Goal: Obtain resource: Download file/media

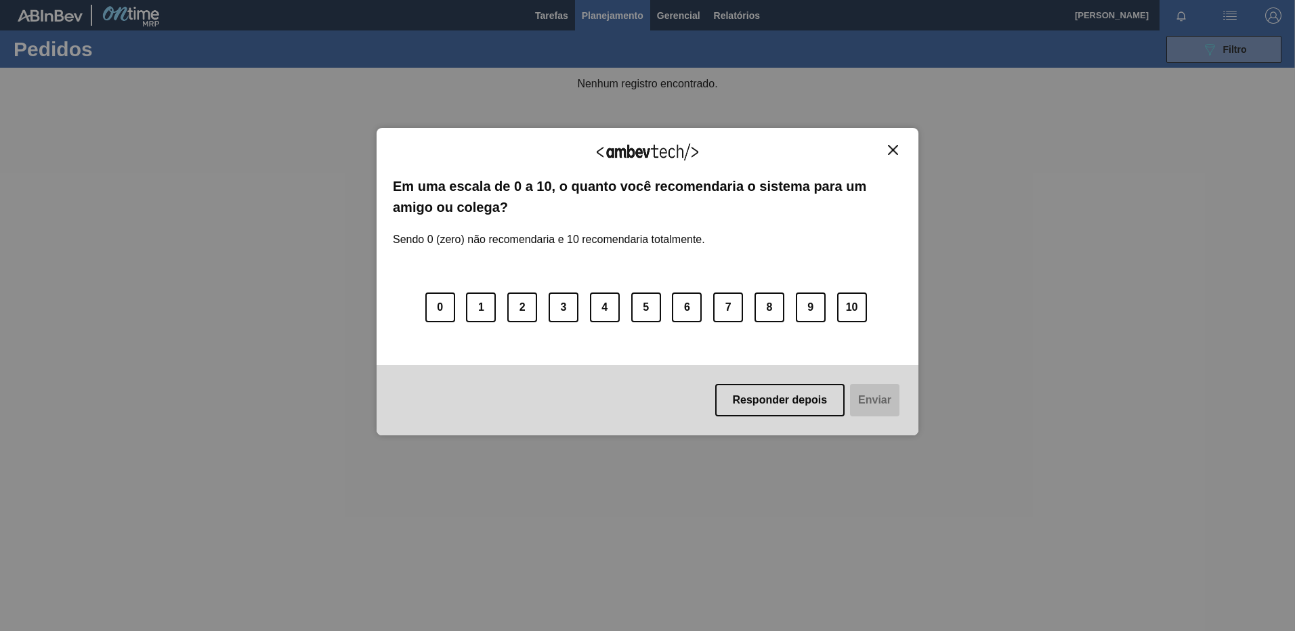
click at [890, 149] on img "Close" at bounding box center [893, 150] width 10 height 10
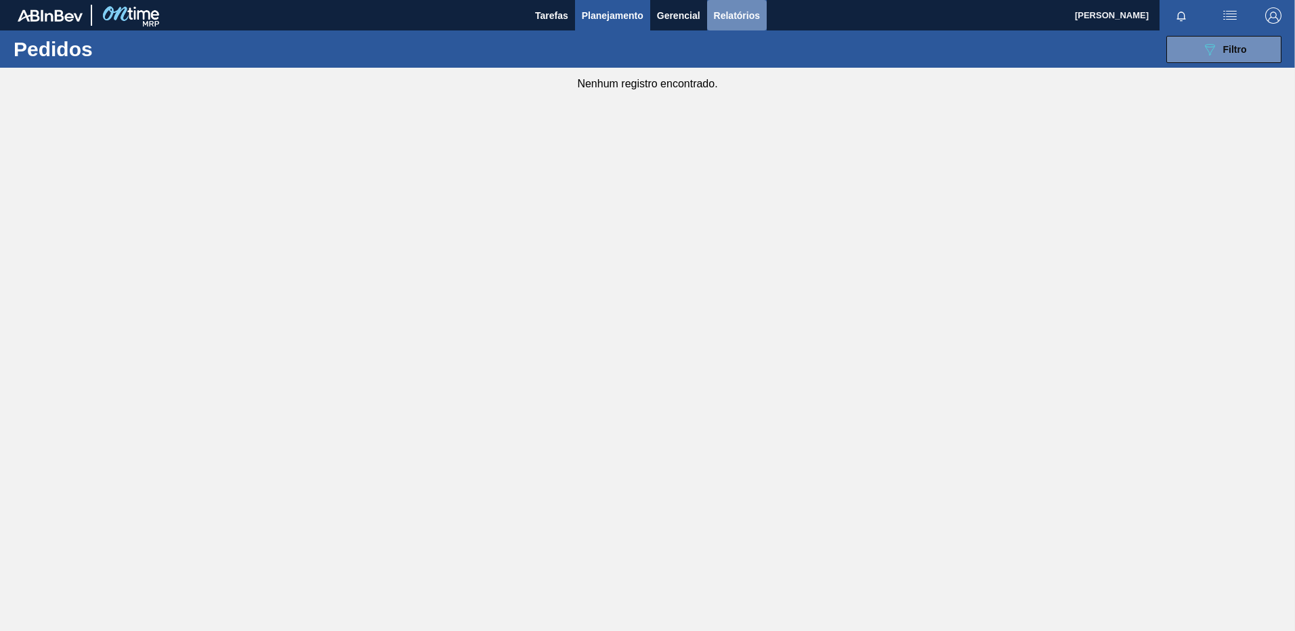
click at [740, 22] on span "Relatórios" at bounding box center [737, 15] width 46 height 16
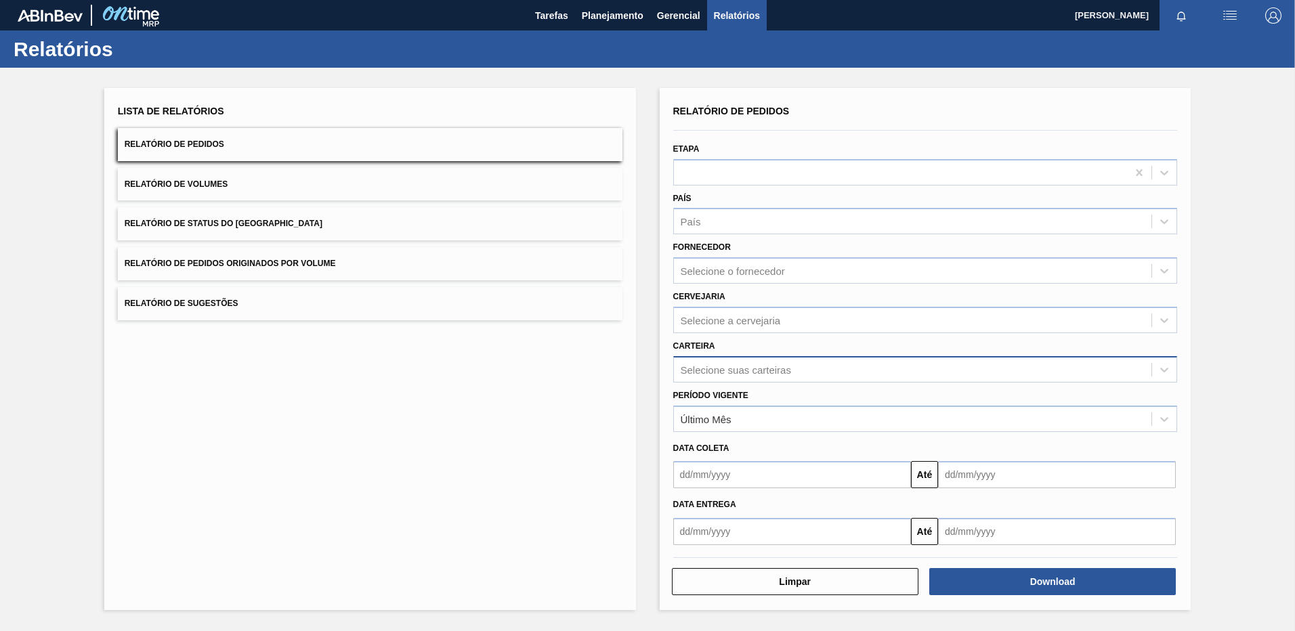
click at [716, 365] on div "Selecione suas carteiras" at bounding box center [736, 370] width 110 height 12
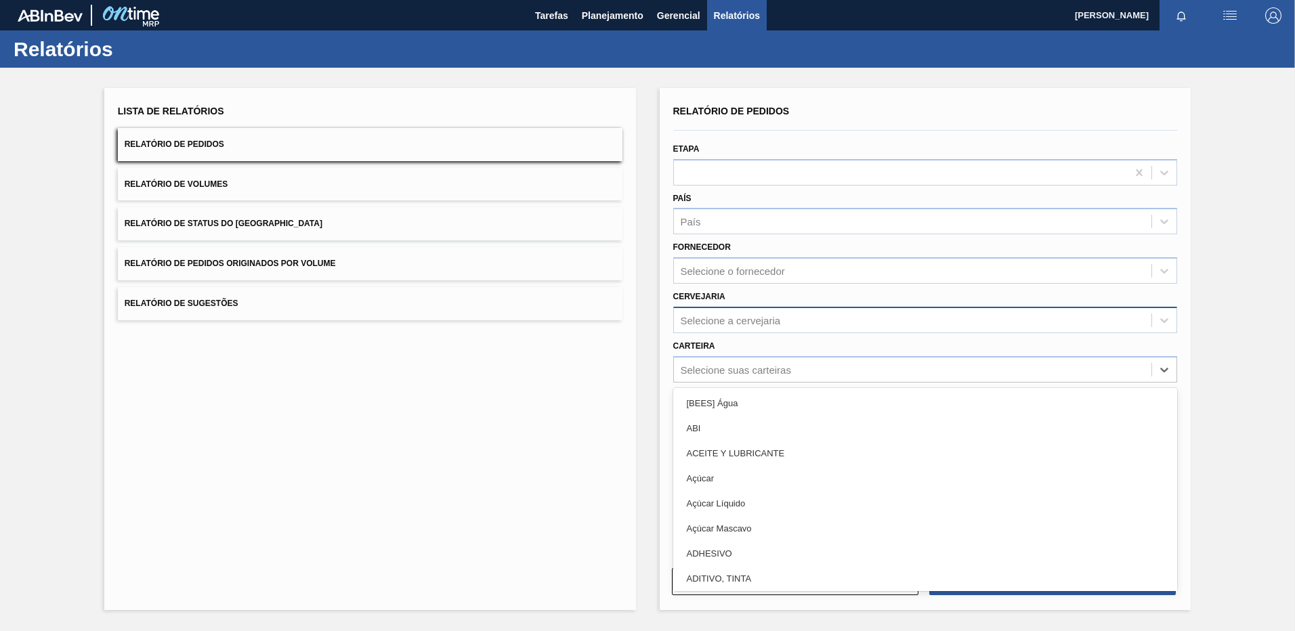
click at [739, 312] on div "Selecione a cervejaria" at bounding box center [913, 320] width 478 height 20
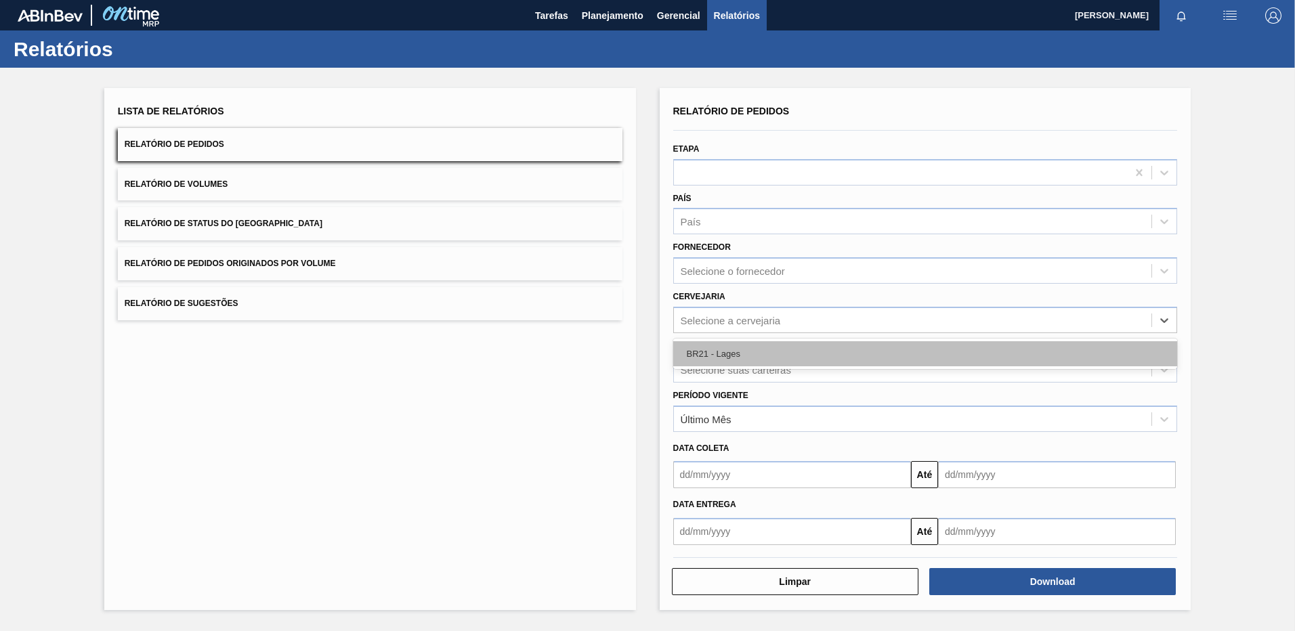
click at [735, 348] on div "BR21 - Lages" at bounding box center [925, 353] width 505 height 25
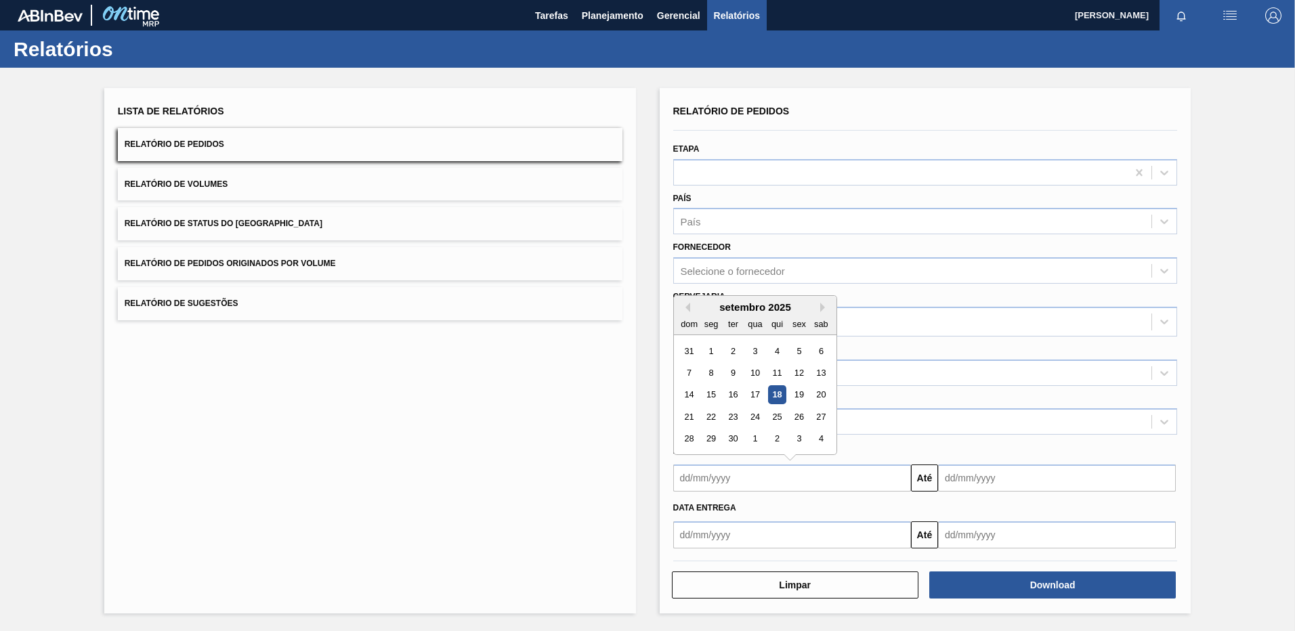
click at [766, 480] on input "text" at bounding box center [792, 478] width 238 height 27
click at [691, 306] on div "setembro 2025" at bounding box center [755, 307] width 163 height 12
click at [688, 306] on button "Previous Month" at bounding box center [685, 307] width 9 height 9
click at [711, 433] on div "25" at bounding box center [711, 439] width 18 height 18
type input "[DATE]"
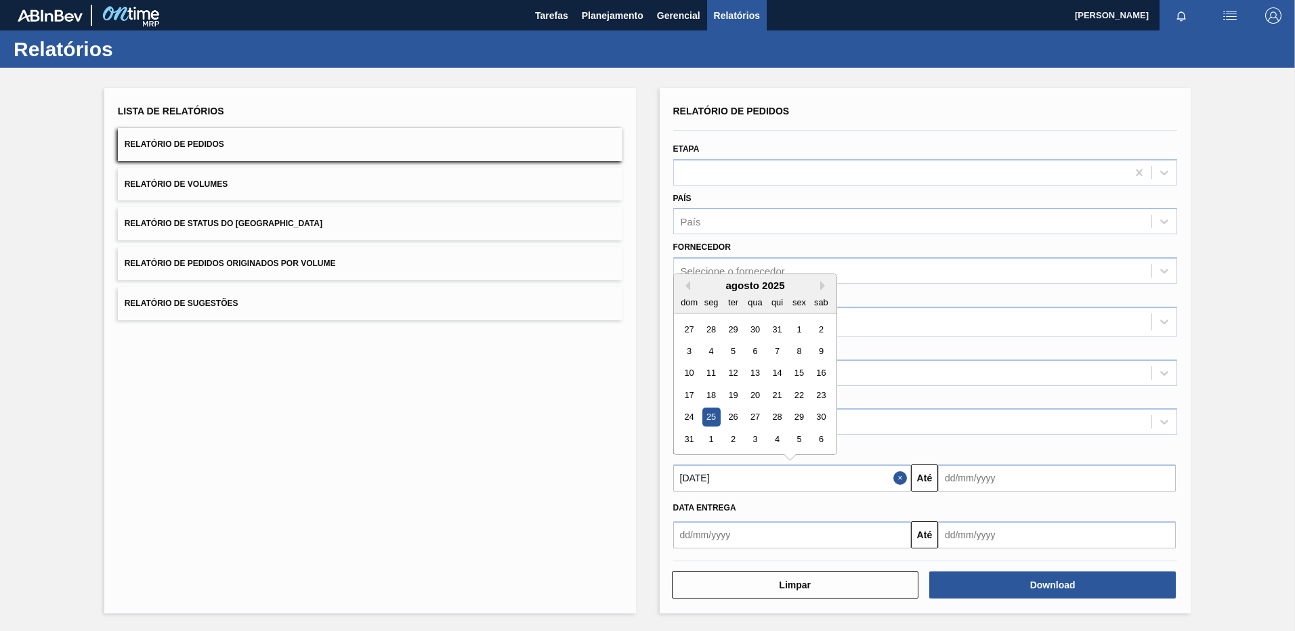
drag, startPoint x: 743, startPoint y: 483, endPoint x: 677, endPoint y: 490, distance: 66.1
click at [677, 490] on input "[DATE]" at bounding box center [792, 478] width 238 height 27
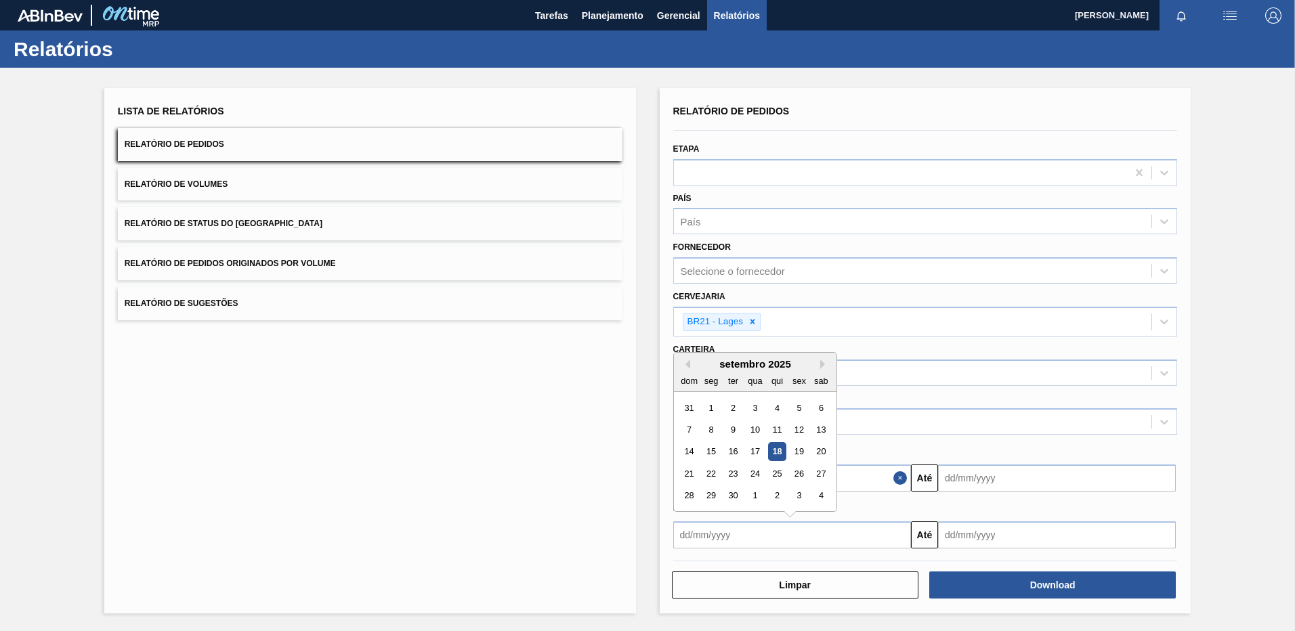
click at [715, 537] on input "text" at bounding box center [792, 535] width 238 height 27
paste input "[DATE]"
type input "[DATE]"
click at [963, 476] on input "text" at bounding box center [1057, 478] width 238 height 27
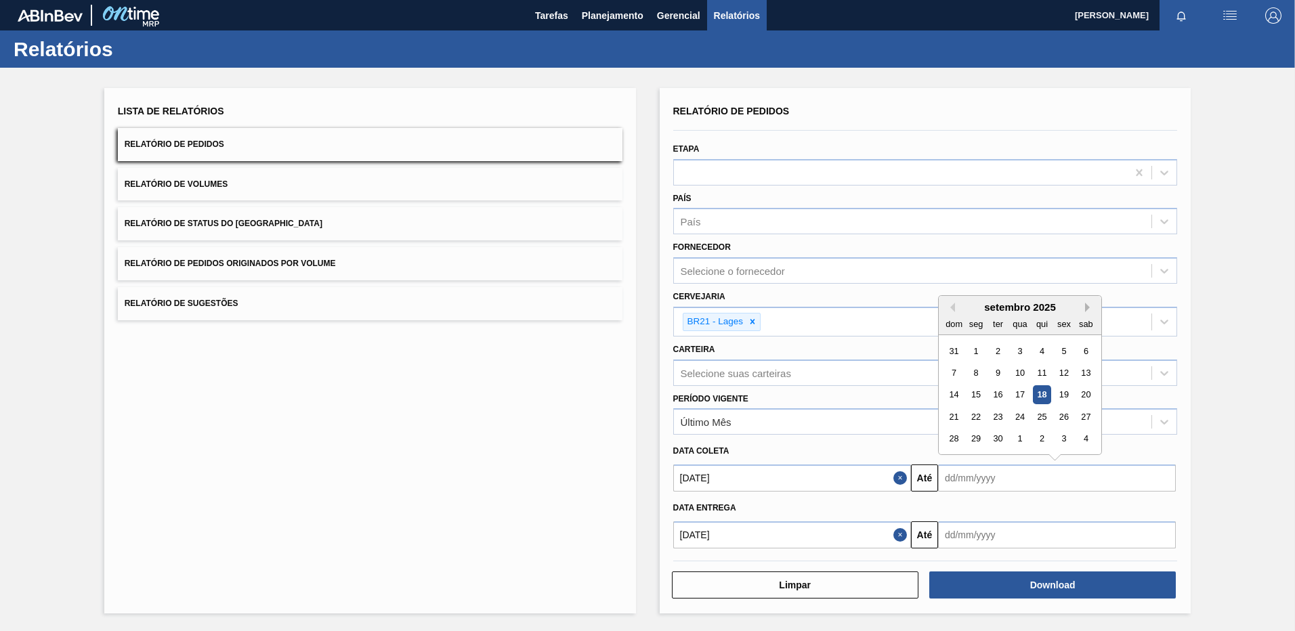
click at [1087, 303] on button "Next Month" at bounding box center [1089, 307] width 9 height 9
click at [1065, 440] on div "31" at bounding box center [1064, 439] width 18 height 18
type input "[DATE]"
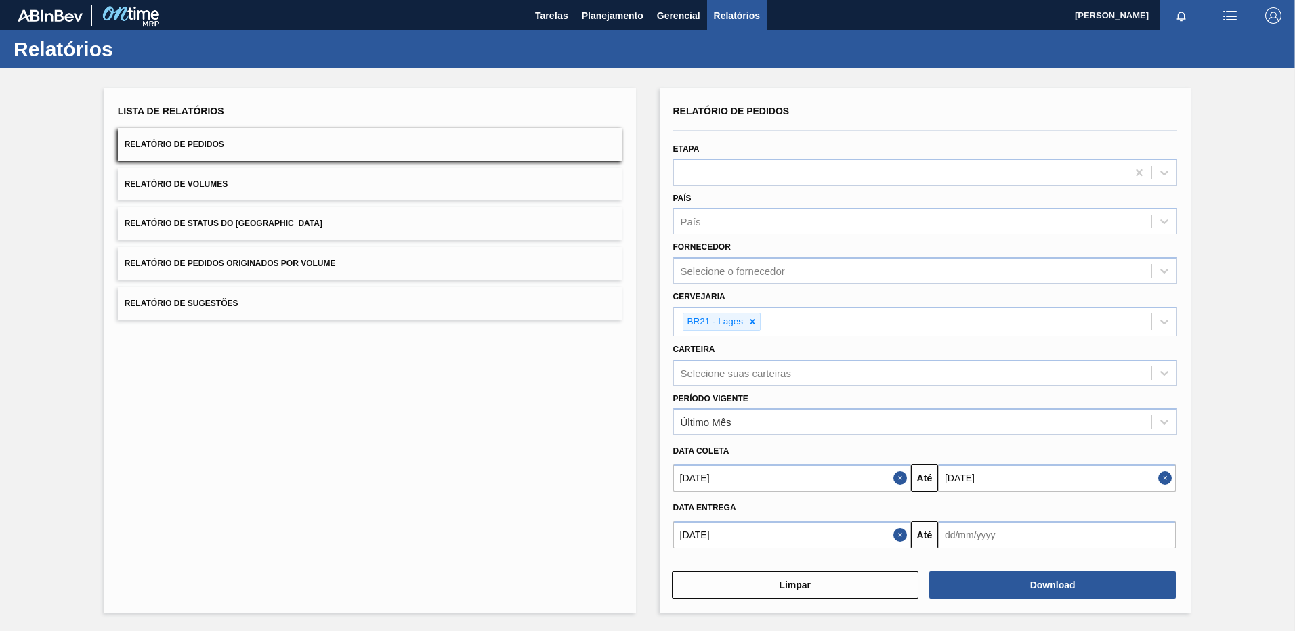
click at [1005, 541] on input "text" at bounding box center [1057, 535] width 238 height 27
click at [1090, 363] on button "Next Month" at bounding box center [1089, 364] width 9 height 9
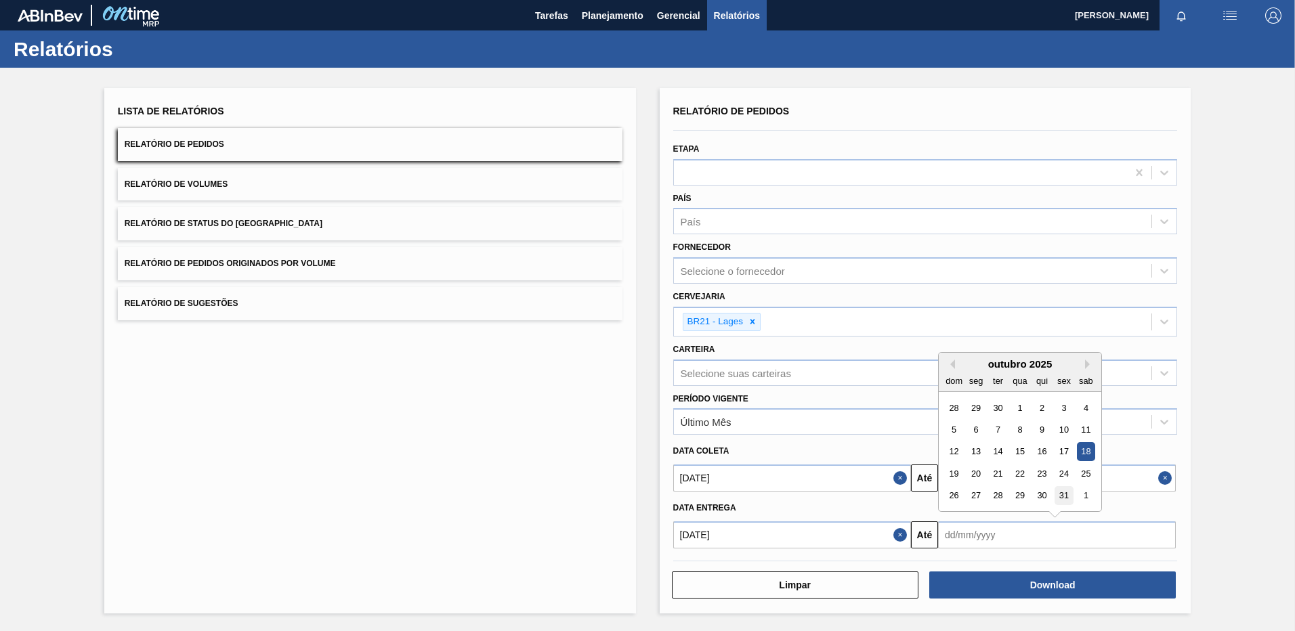
click at [1061, 494] on div "31" at bounding box center [1064, 496] width 18 height 18
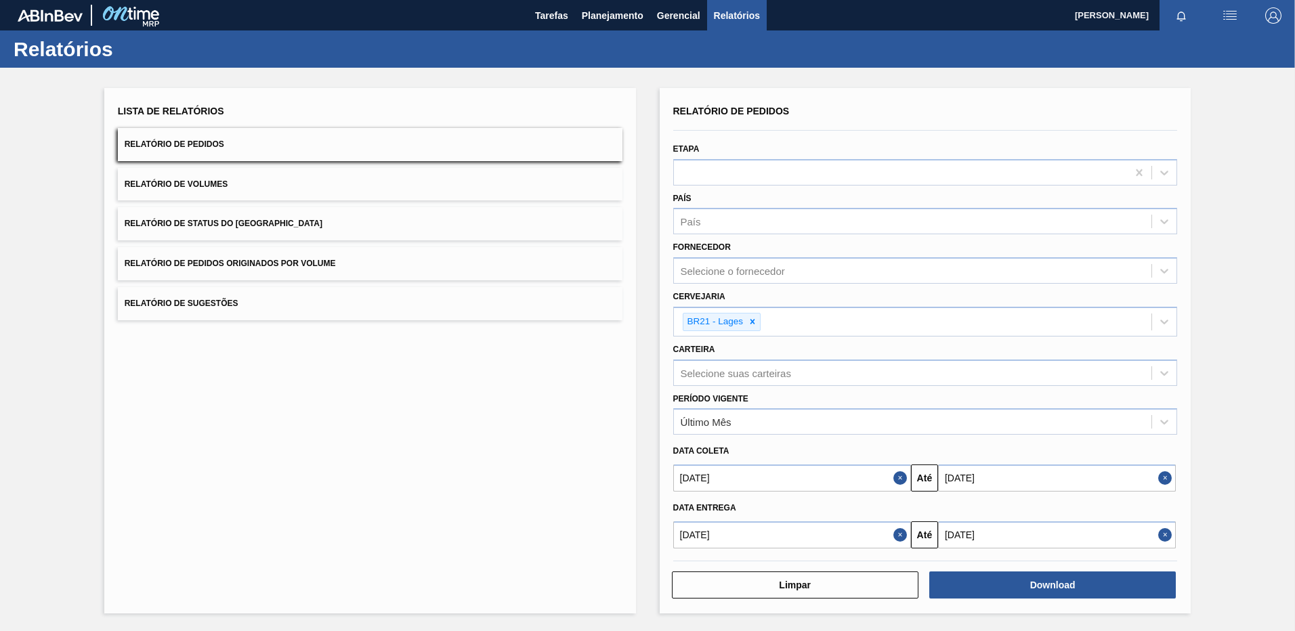
type input "[DATE]"
click at [1001, 582] on button "Download" at bounding box center [1052, 585] width 247 height 27
